Goal: Transaction & Acquisition: Purchase product/service

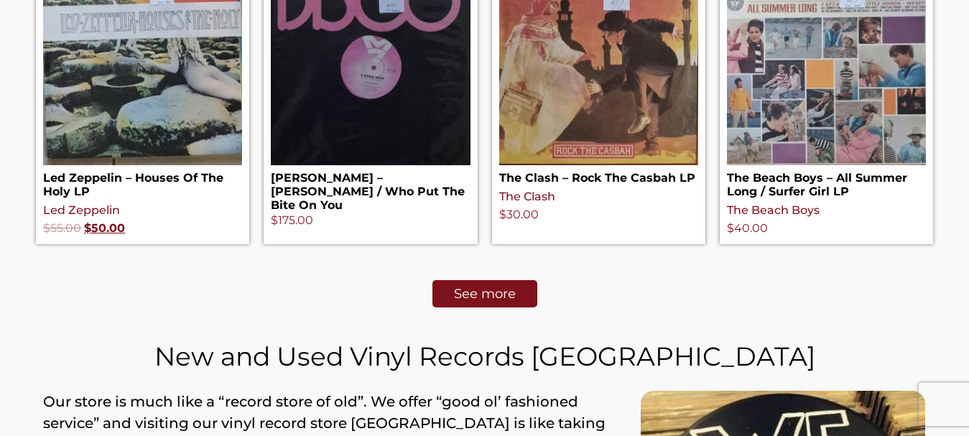
scroll to position [718, 0]
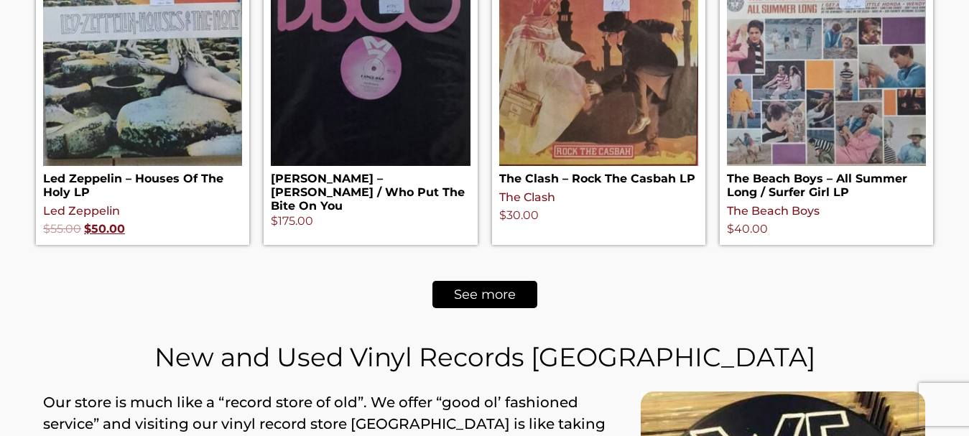
click at [505, 285] on link "See more" at bounding box center [484, 294] width 105 height 27
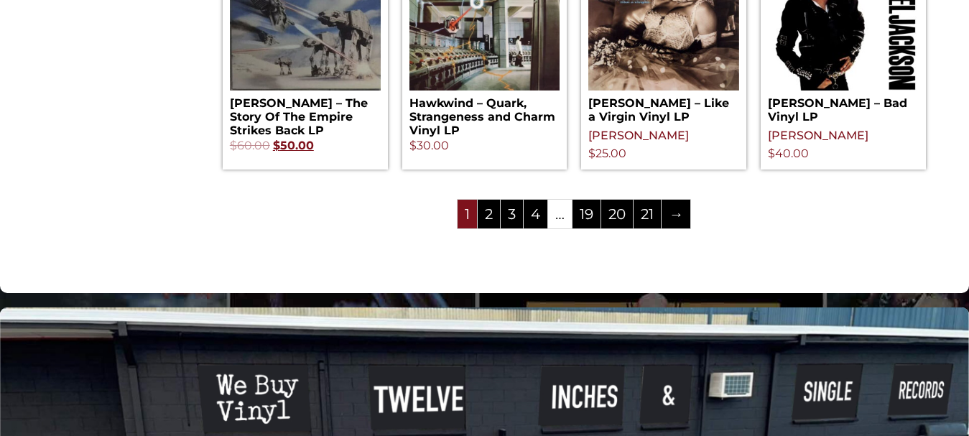
scroll to position [1722, 0]
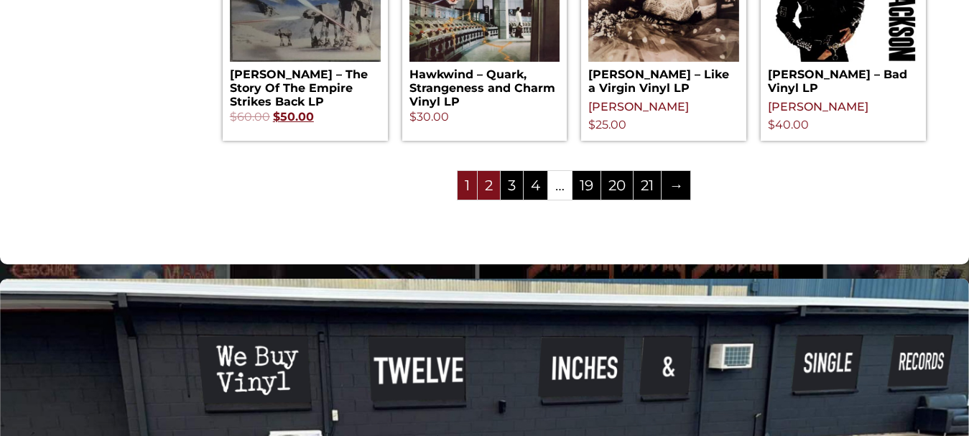
click at [493, 185] on link "2" at bounding box center [488, 185] width 22 height 29
click at [488, 192] on link "2" at bounding box center [488, 185] width 22 height 29
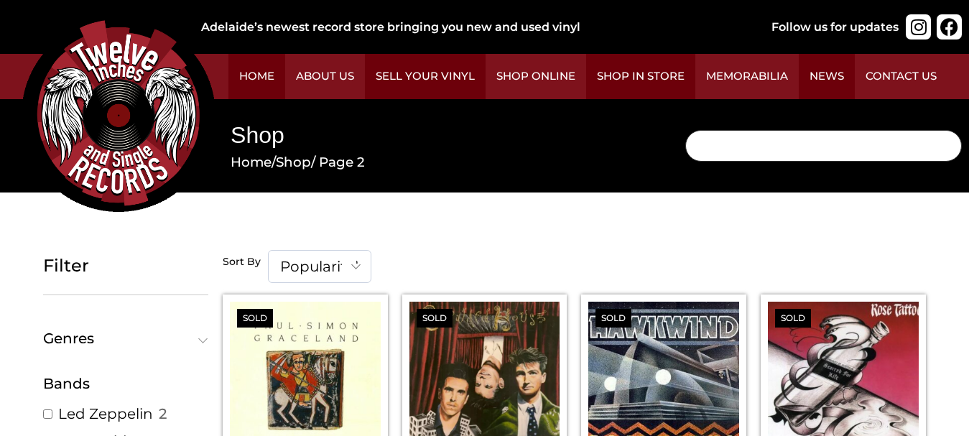
click at [763, 159] on input "Search" at bounding box center [823, 146] width 276 height 32
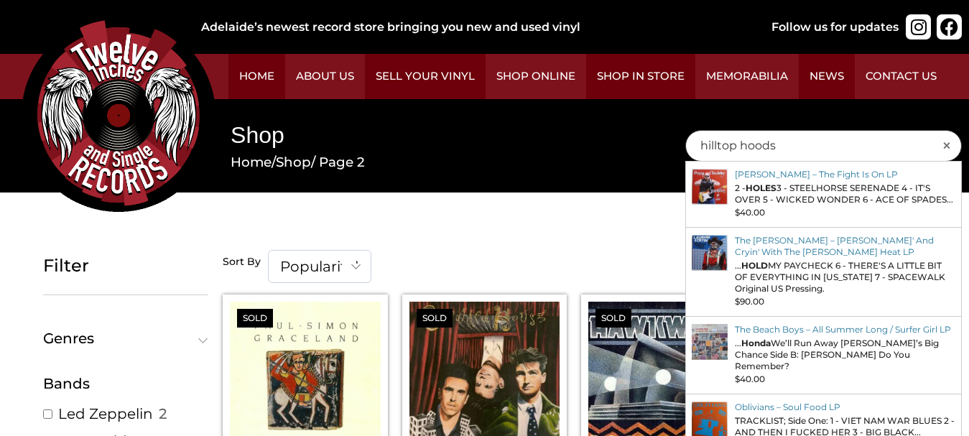
type input "hilltop hoods"
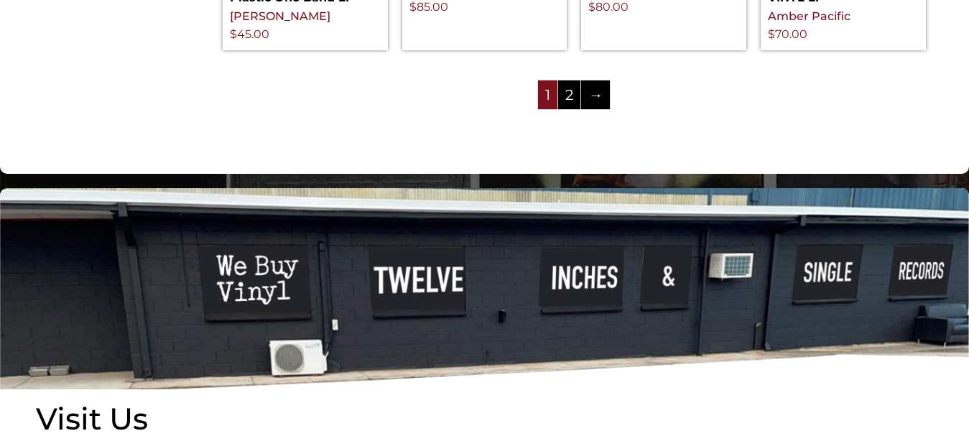
scroll to position [1809, 0]
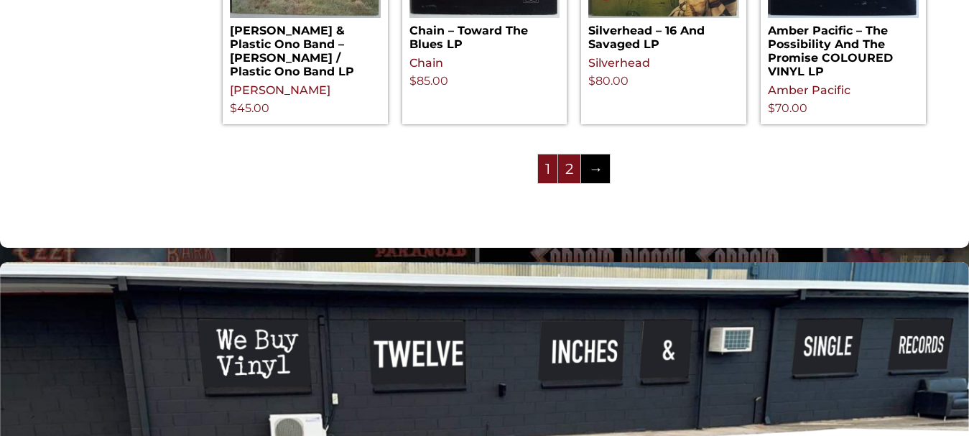
click at [572, 183] on link "2" at bounding box center [569, 168] width 22 height 29
